Goal: Task Accomplishment & Management: Manage account settings

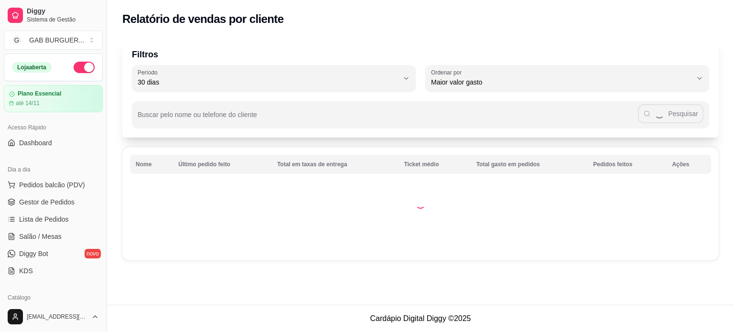
select select "30"
select select "HIGHEST_TOTAL_SPENT_WITH_ORDERS"
click at [52, 200] on span "Gestor de Pedidos" at bounding box center [46, 202] width 55 height 10
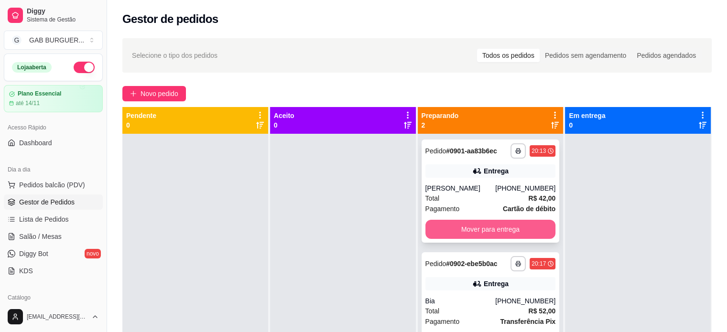
click at [430, 229] on button "Mover para entrega" at bounding box center [490, 229] width 131 height 19
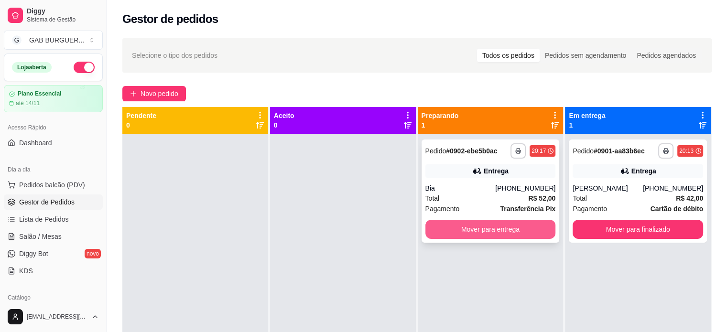
click at [433, 227] on button "Mover para entrega" at bounding box center [490, 229] width 131 height 19
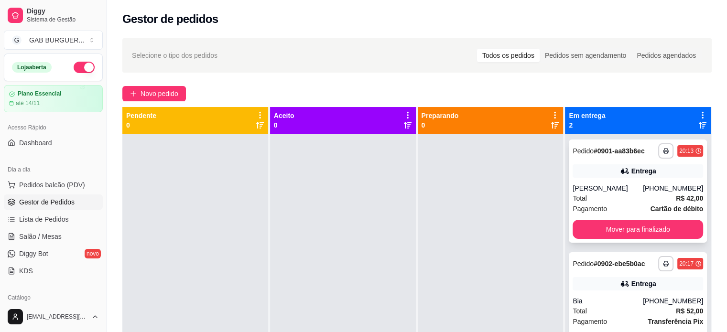
click at [696, 149] on icon at bounding box center [699, 151] width 6 height 6
click at [497, 174] on div at bounding box center [491, 300] width 146 height 332
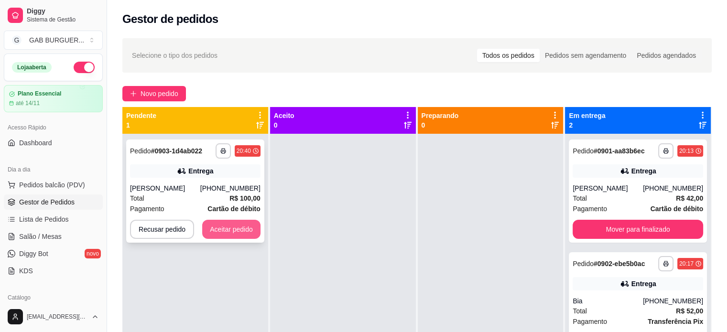
click at [244, 231] on button "Aceitar pedido" at bounding box center [231, 229] width 58 height 19
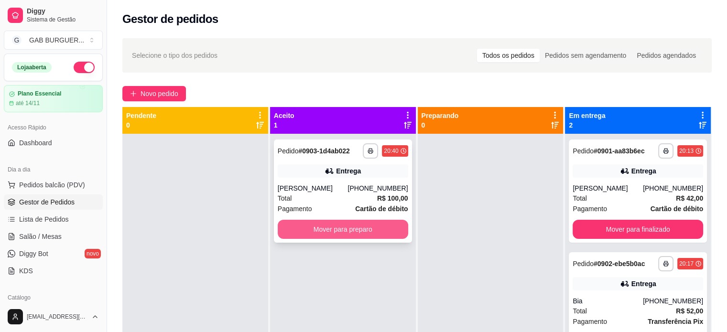
click at [370, 228] on button "Mover para preparo" at bounding box center [343, 229] width 131 height 19
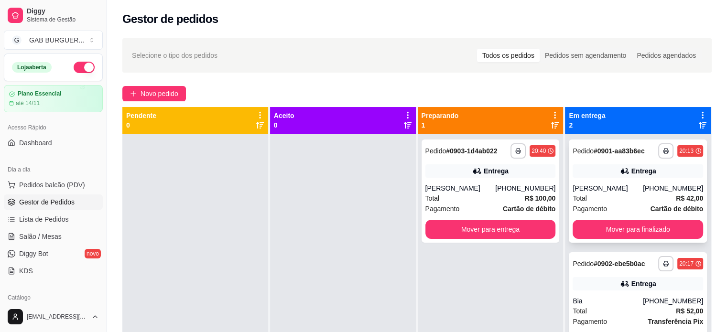
click at [594, 147] on strong "# 0901-aa83b6ec" at bounding box center [619, 151] width 51 height 8
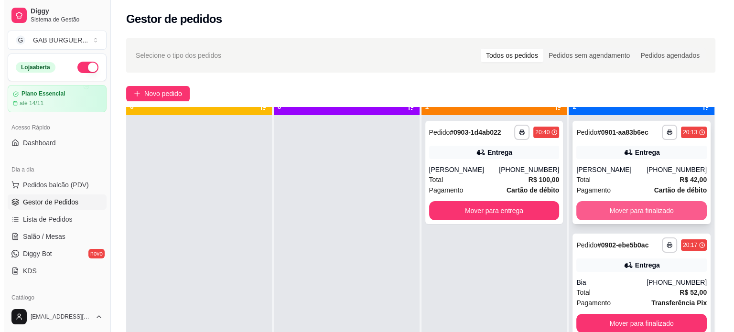
scroll to position [27, 0]
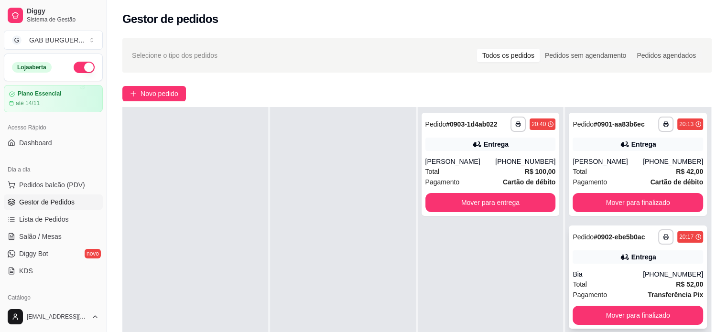
click at [608, 236] on strong "# 0902-ebe5b0ac" at bounding box center [619, 237] width 51 height 8
click at [445, 115] on div "**********" at bounding box center [491, 164] width 138 height 103
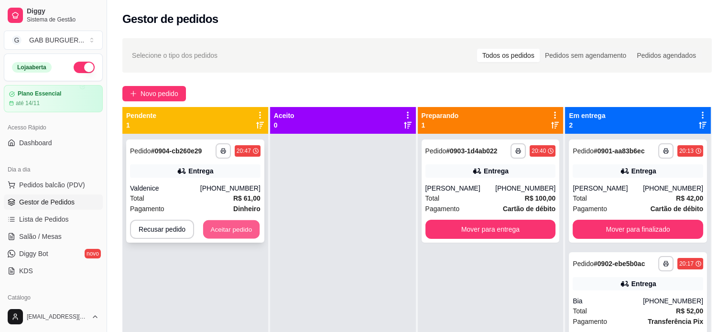
click at [243, 226] on button "Aceitar pedido" at bounding box center [231, 229] width 56 height 19
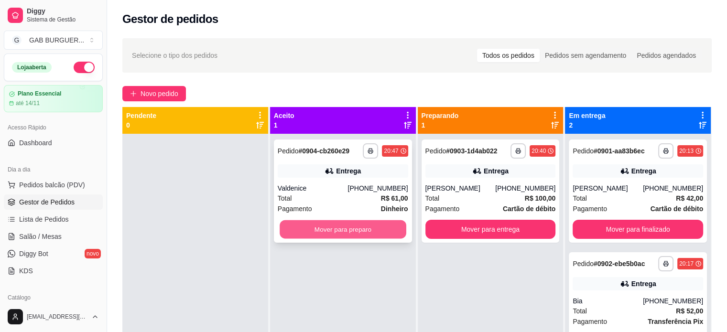
click at [337, 224] on button "Mover para preparo" at bounding box center [343, 229] width 127 height 19
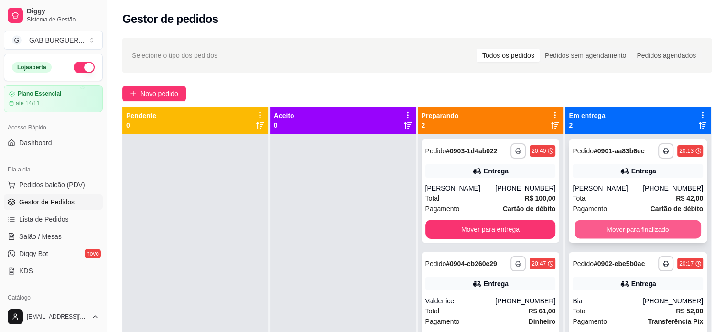
click at [608, 232] on button "Mover para finalizado" at bounding box center [638, 229] width 127 height 19
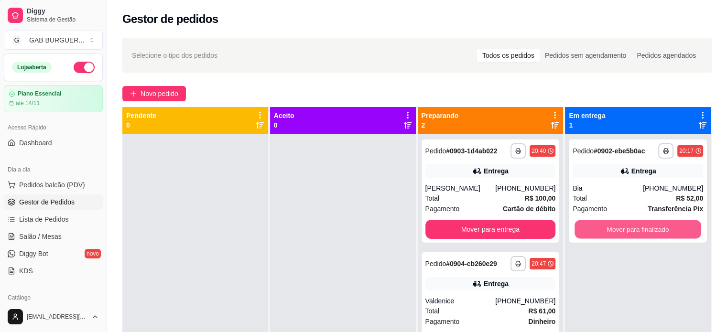
click at [608, 232] on button "Mover para finalizado" at bounding box center [638, 229] width 127 height 19
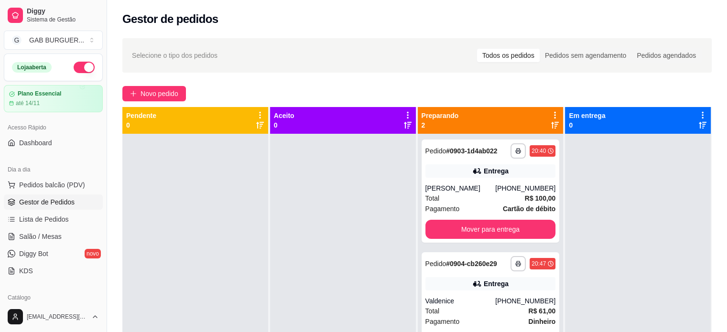
click at [630, 240] on div at bounding box center [638, 300] width 146 height 332
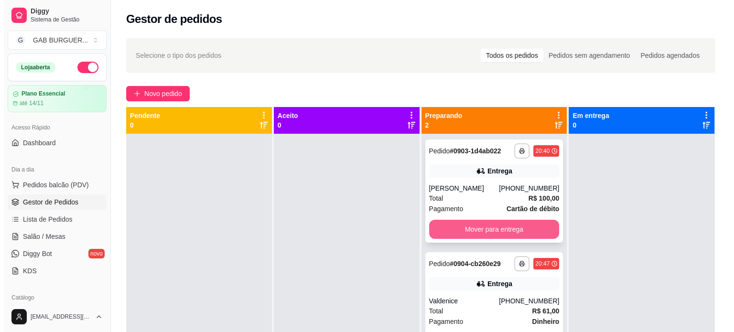
scroll to position [27, 0]
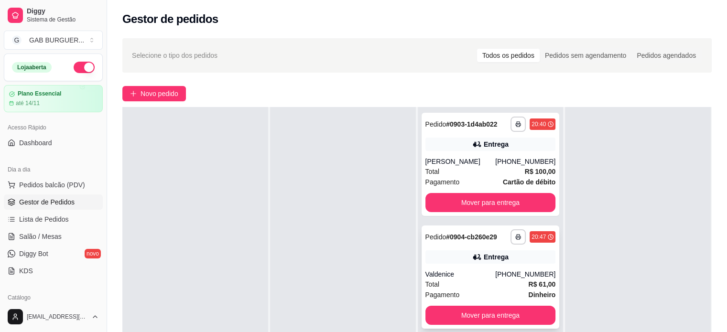
click at [467, 290] on div "Pagamento Dinheiro" at bounding box center [490, 295] width 131 height 11
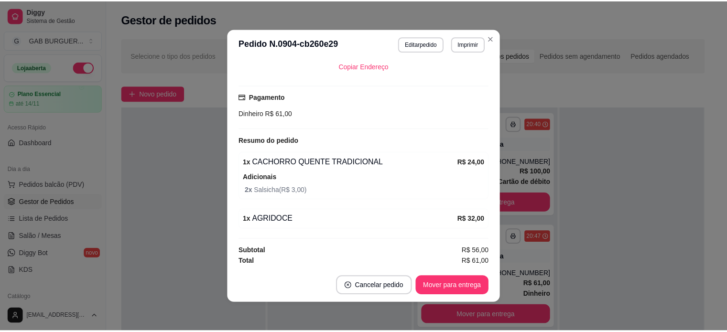
scroll to position [2, 0]
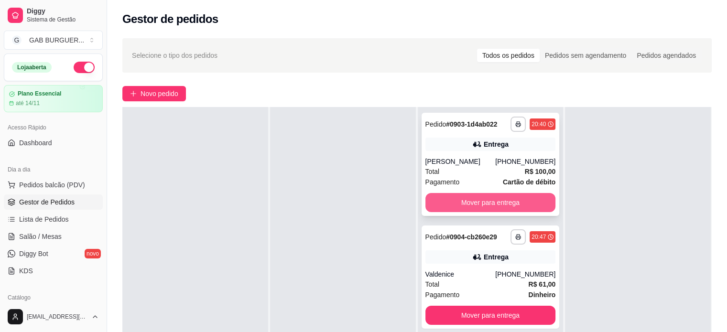
click at [450, 198] on button "Mover para entrega" at bounding box center [490, 202] width 131 height 19
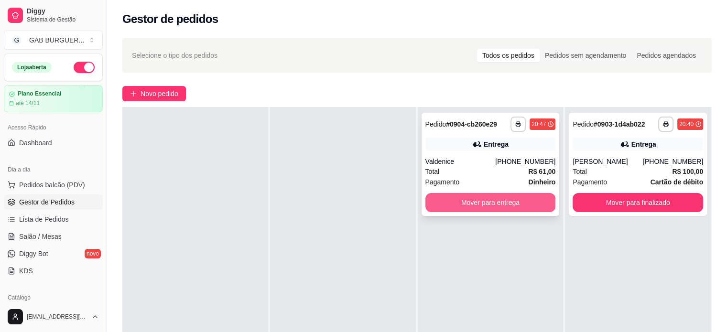
click at [518, 202] on button "Mover para entrega" at bounding box center [490, 202] width 131 height 19
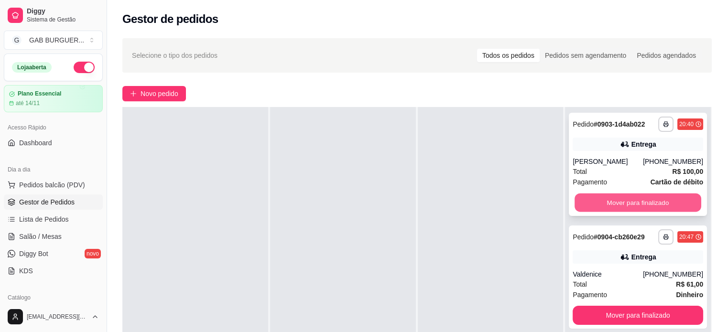
click at [593, 198] on button "Mover para finalizado" at bounding box center [638, 203] width 127 height 19
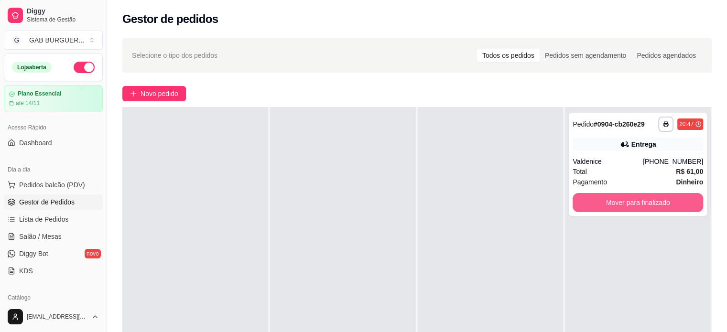
click at [593, 198] on button "Mover para finalizado" at bounding box center [638, 202] width 131 height 19
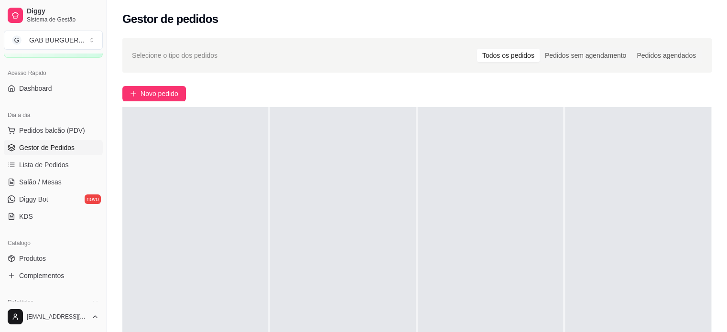
scroll to position [96, 0]
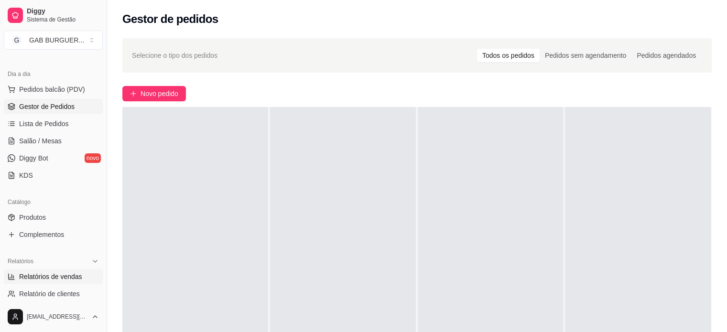
click at [32, 277] on span "Relatórios de vendas" at bounding box center [50, 277] width 63 height 10
select select "ALL"
select select "0"
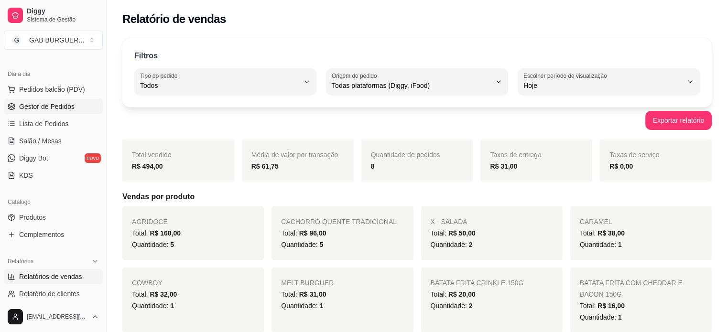
click at [58, 105] on span "Gestor de Pedidos" at bounding box center [46, 107] width 55 height 10
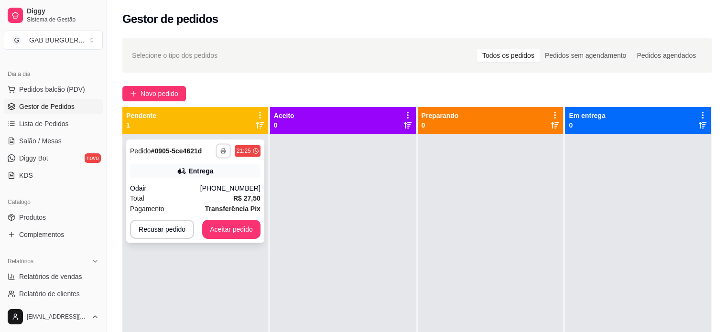
click at [223, 152] on icon "button" at bounding box center [223, 151] width 6 height 6
click at [220, 181] on button "TOMATE MDK-080" at bounding box center [196, 184] width 69 height 15
click at [218, 153] on button "button" at bounding box center [223, 150] width 15 height 15
click at [212, 190] on button "TOMATE MDK-080" at bounding box center [196, 184] width 67 height 15
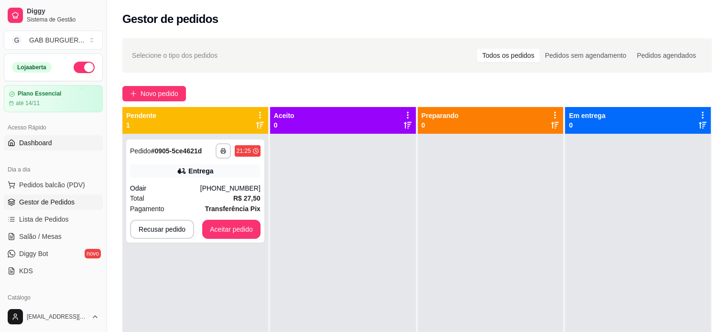
click at [39, 147] on span "Dashboard" at bounding box center [35, 143] width 33 height 10
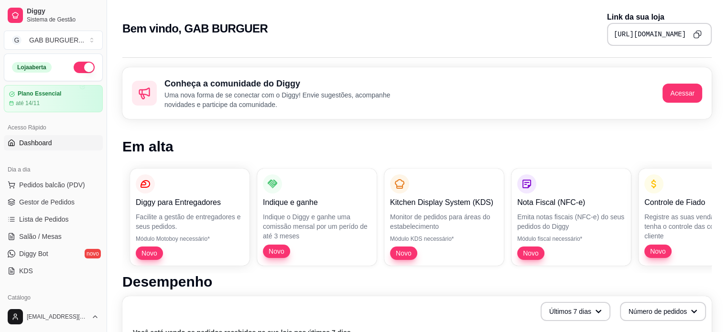
click at [697, 36] on icon "Copy to clipboard" at bounding box center [697, 34] width 9 height 9
click at [67, 196] on link "Gestor de Pedidos" at bounding box center [53, 202] width 99 height 15
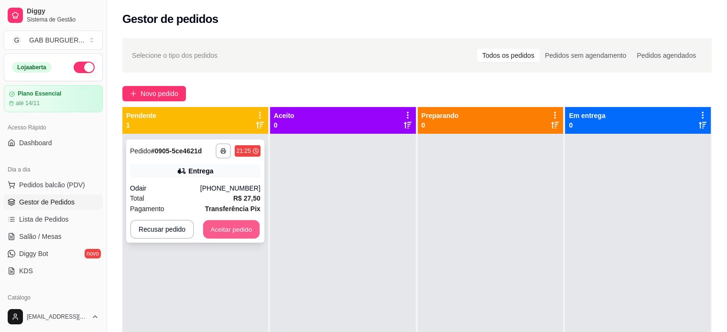
click at [218, 231] on button "Aceitar pedido" at bounding box center [231, 229] width 56 height 19
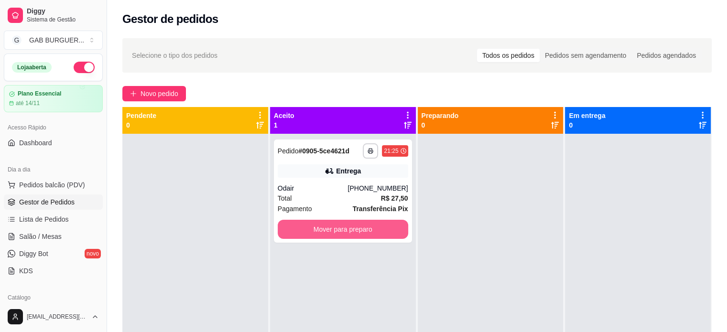
click at [381, 227] on button "Mover para preparo" at bounding box center [343, 229] width 131 height 19
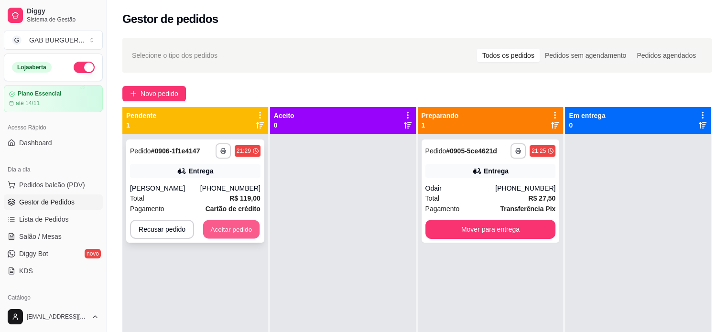
click at [239, 224] on button "Aceitar pedido" at bounding box center [231, 229] width 56 height 19
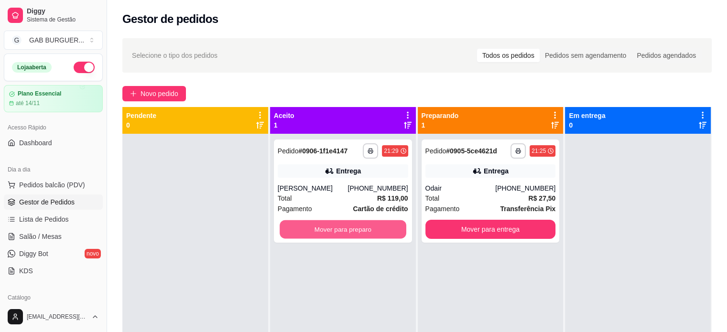
click at [319, 232] on button "Mover para preparo" at bounding box center [343, 229] width 127 height 19
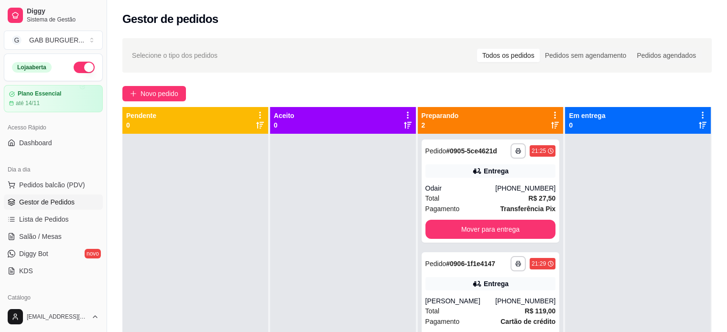
click at [292, 219] on div at bounding box center [343, 300] width 146 height 332
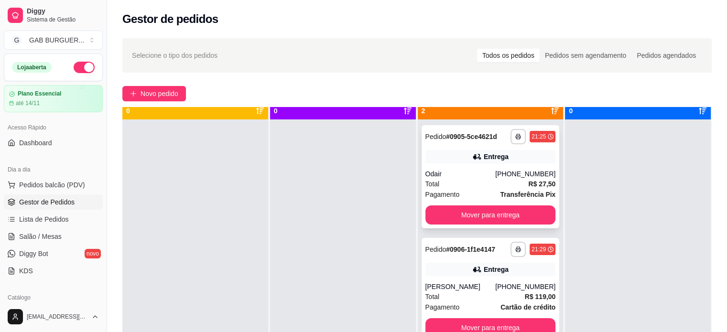
scroll to position [27, 0]
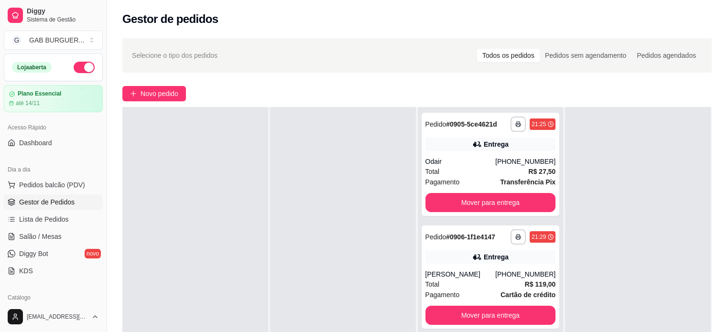
click at [232, 232] on div at bounding box center [195, 273] width 146 height 332
click at [475, 202] on button "Mover para entrega" at bounding box center [490, 203] width 127 height 19
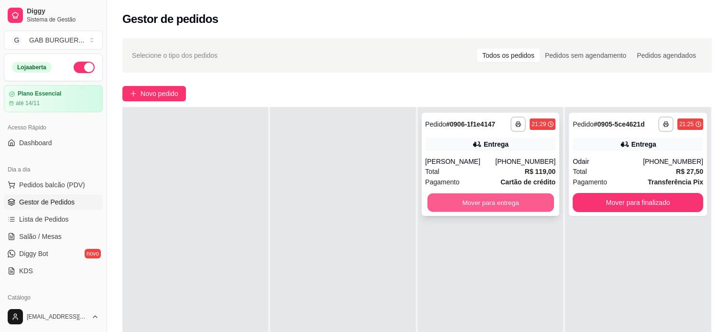
click at [476, 200] on button "Mover para entrega" at bounding box center [490, 203] width 127 height 19
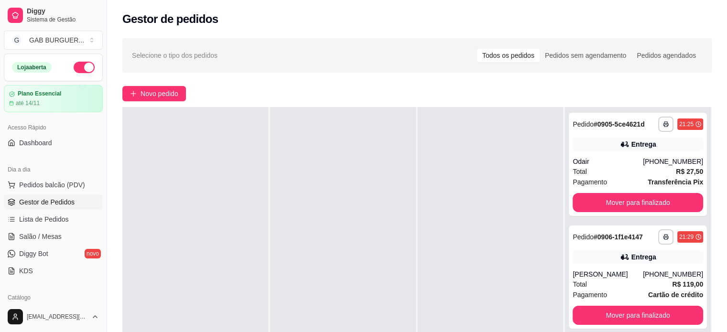
click at [350, 193] on div at bounding box center [343, 273] width 146 height 332
click at [604, 199] on button "Mover para finalizado" at bounding box center [638, 202] width 131 height 19
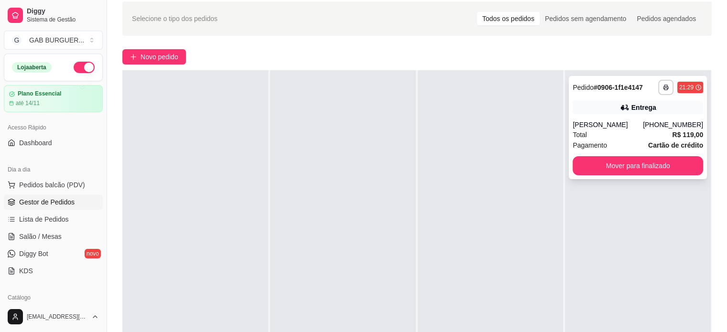
scroll to position [96, 0]
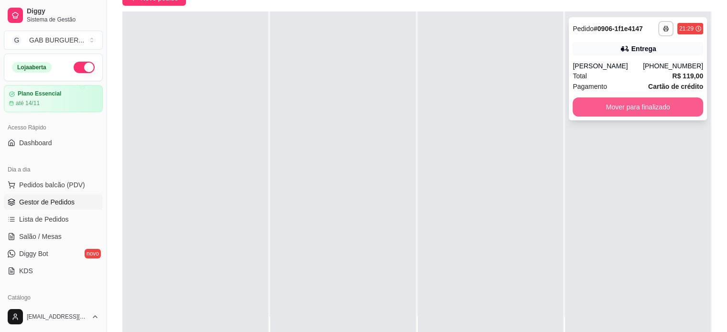
click at [590, 110] on button "Mover para finalizado" at bounding box center [638, 107] width 131 height 19
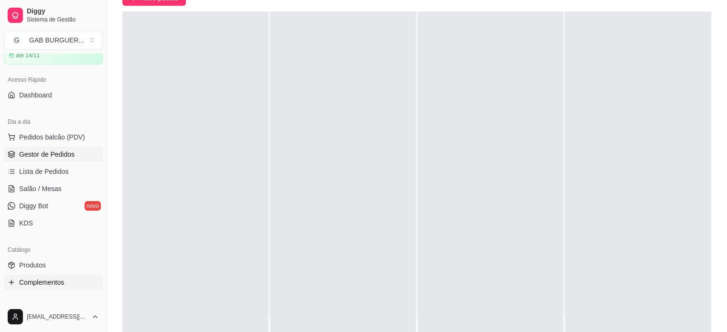
scroll to position [143, 0]
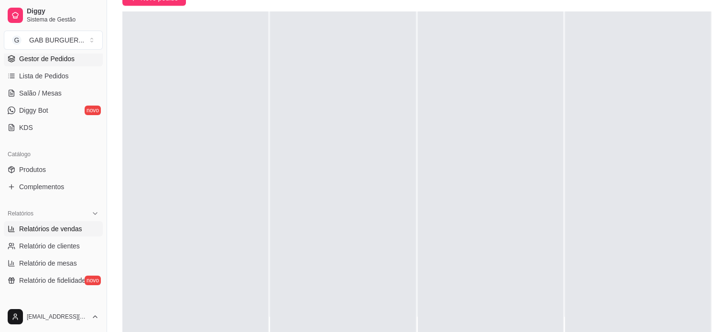
click at [37, 226] on span "Relatórios de vendas" at bounding box center [50, 229] width 63 height 10
select select "ALL"
select select "0"
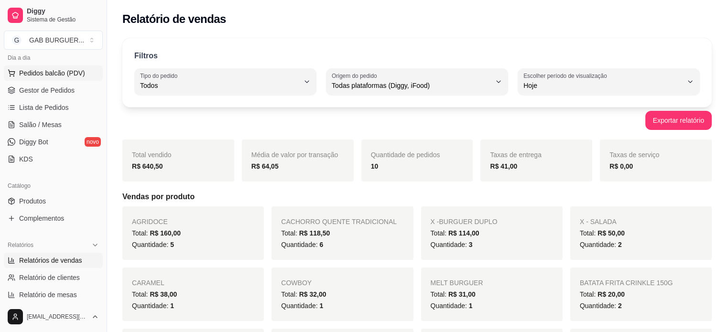
scroll to position [96, 0]
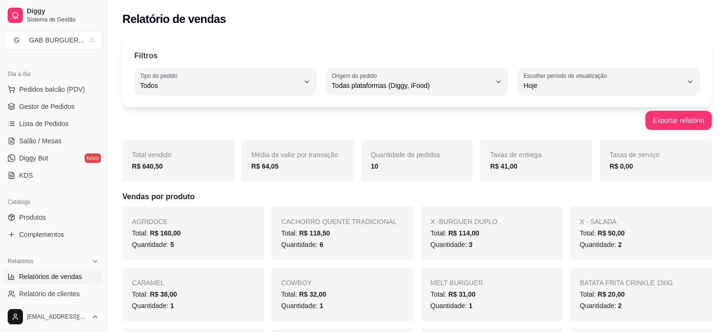
click at [34, 114] on ul "Pedidos balcão (PDV) Gestor de Pedidos Lista de Pedidos Salão / Mesas Diggy Bot…" at bounding box center [53, 132] width 99 height 101
click at [36, 108] on span "Gestor de Pedidos" at bounding box center [46, 107] width 55 height 10
